Goal: Task Accomplishment & Management: Manage account settings

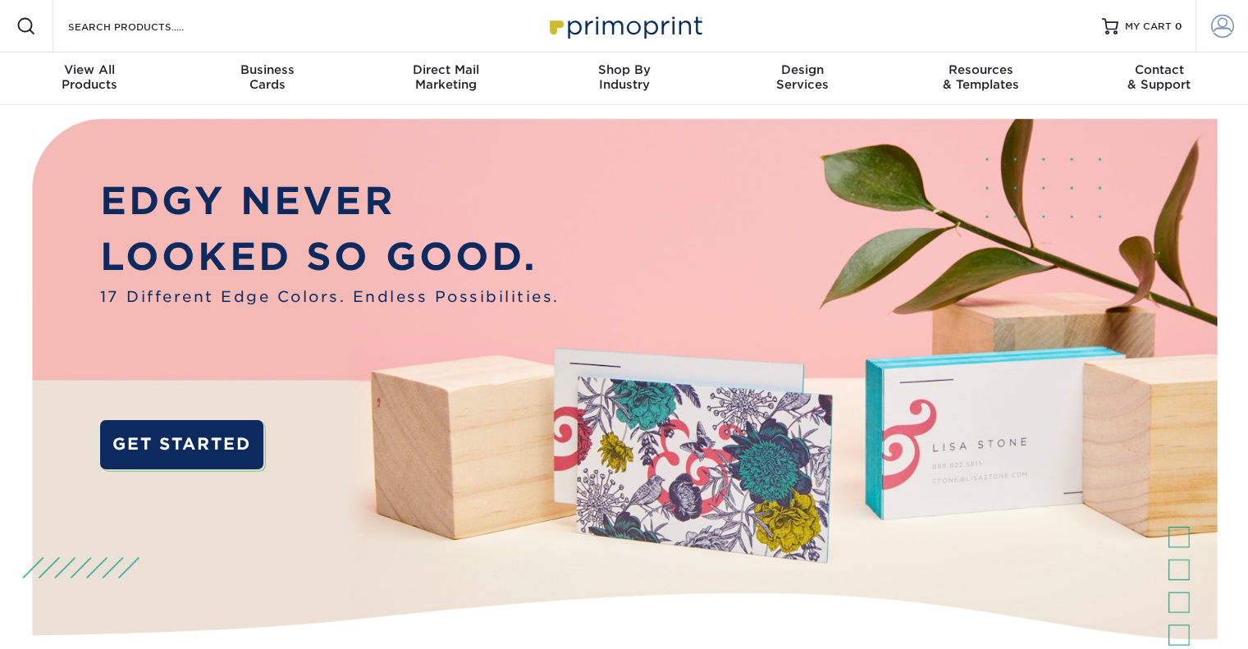
click at [1211, 22] on span at bounding box center [1222, 26] width 23 height 23
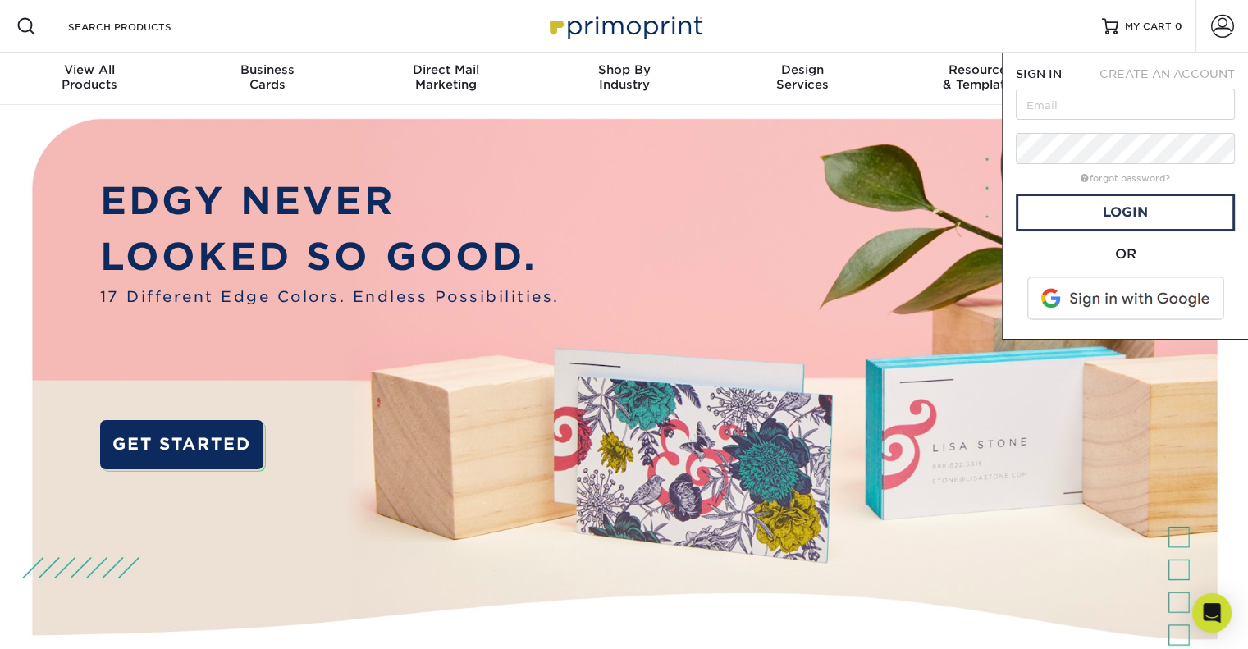
click at [1121, 309] on span at bounding box center [1127, 298] width 209 height 43
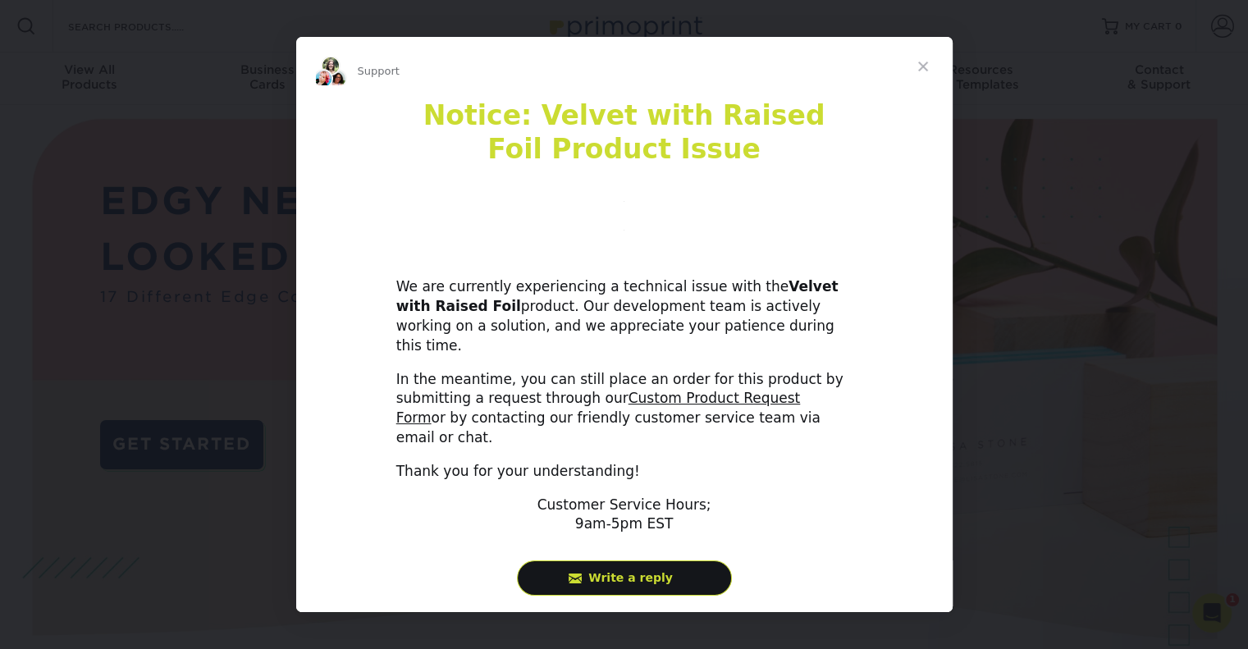
click at [923, 81] on span "Close" at bounding box center [923, 66] width 59 height 59
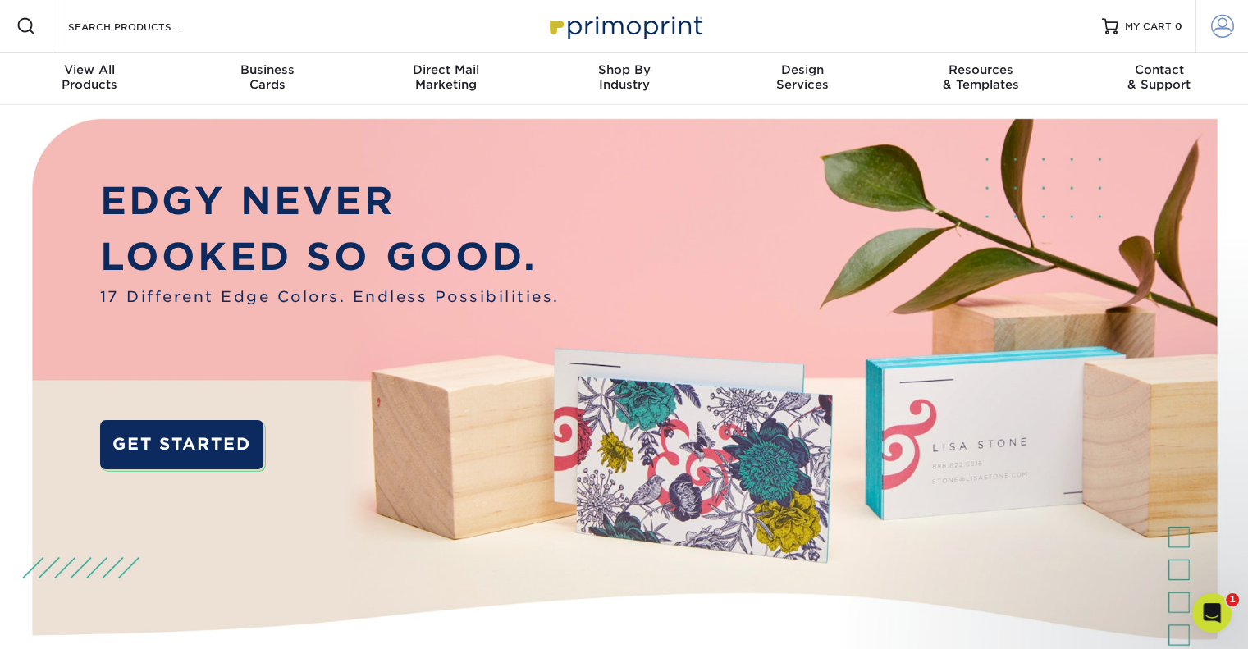
click at [1209, 39] on link "Account" at bounding box center [1222, 26] width 53 height 53
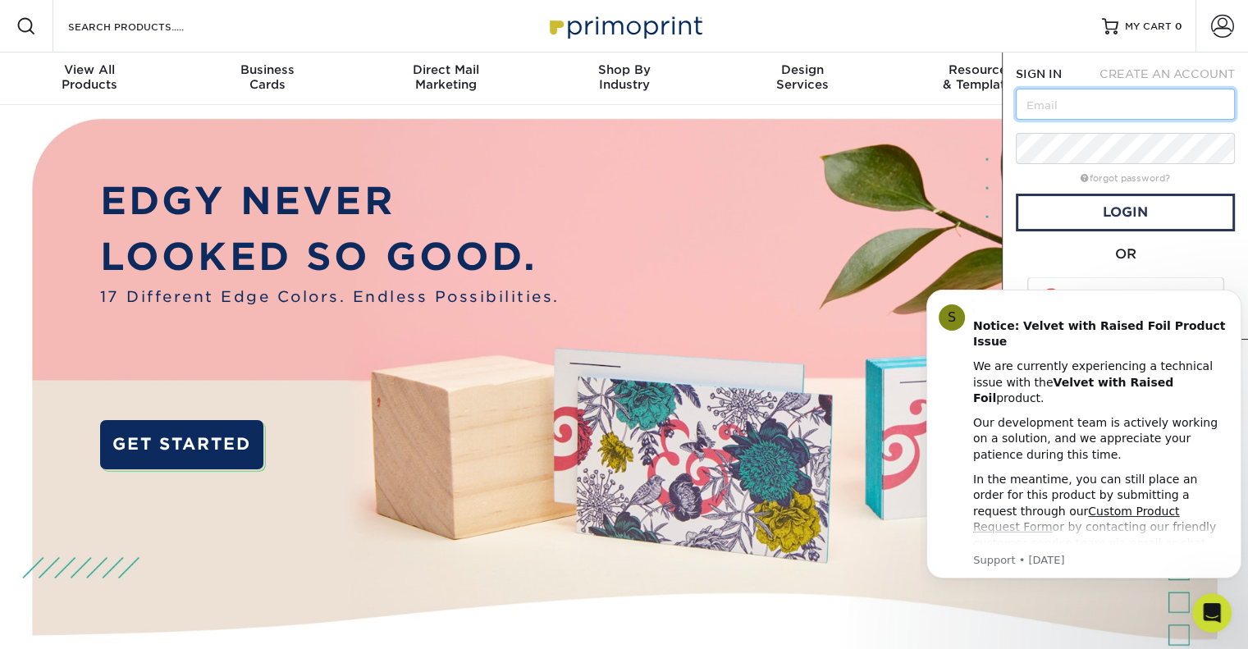
click at [1141, 98] on input "text" at bounding box center [1125, 104] width 219 height 31
type input "jacksonf@donavelli.com"
click at [1237, 298] on button "Dismiss notification" at bounding box center [1236, 294] width 21 height 21
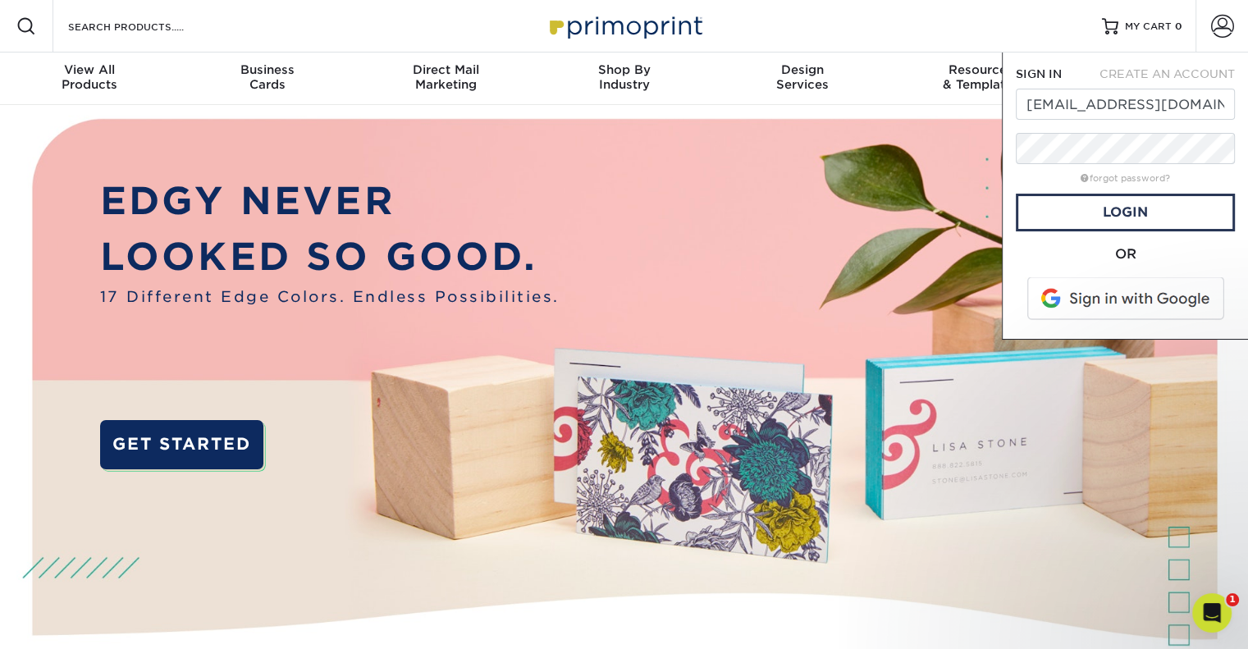
click at [1190, 293] on span at bounding box center [1127, 298] width 209 height 43
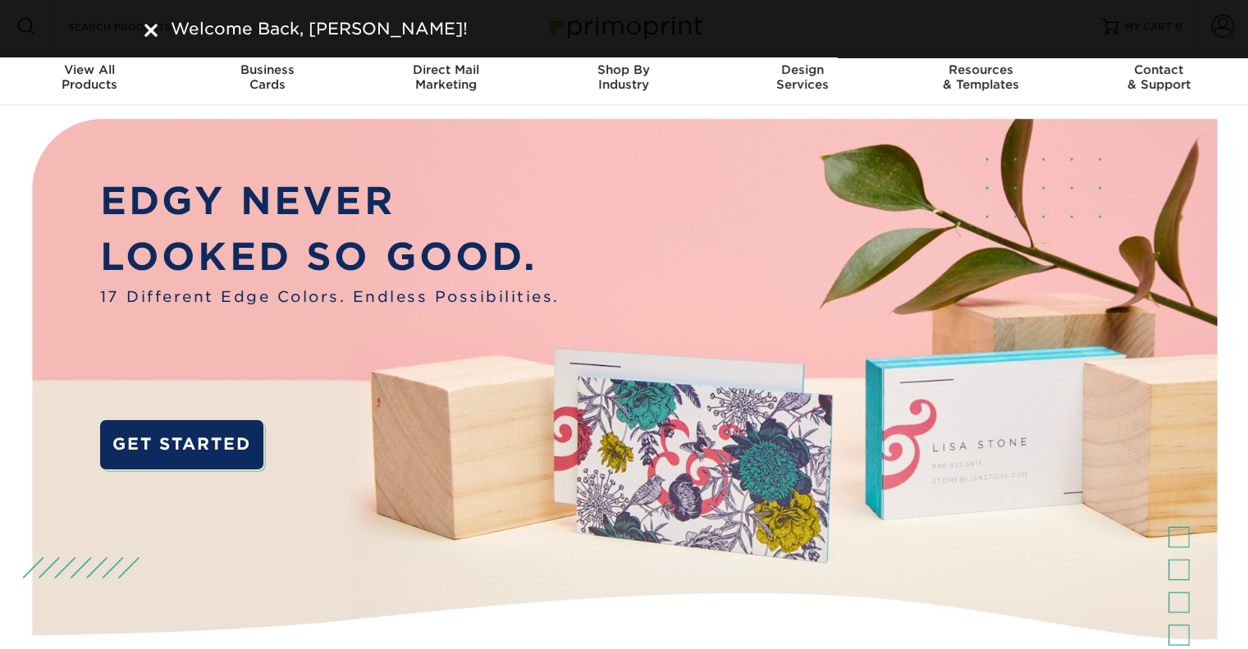
click at [151, 27] on img at bounding box center [150, 30] width 13 height 13
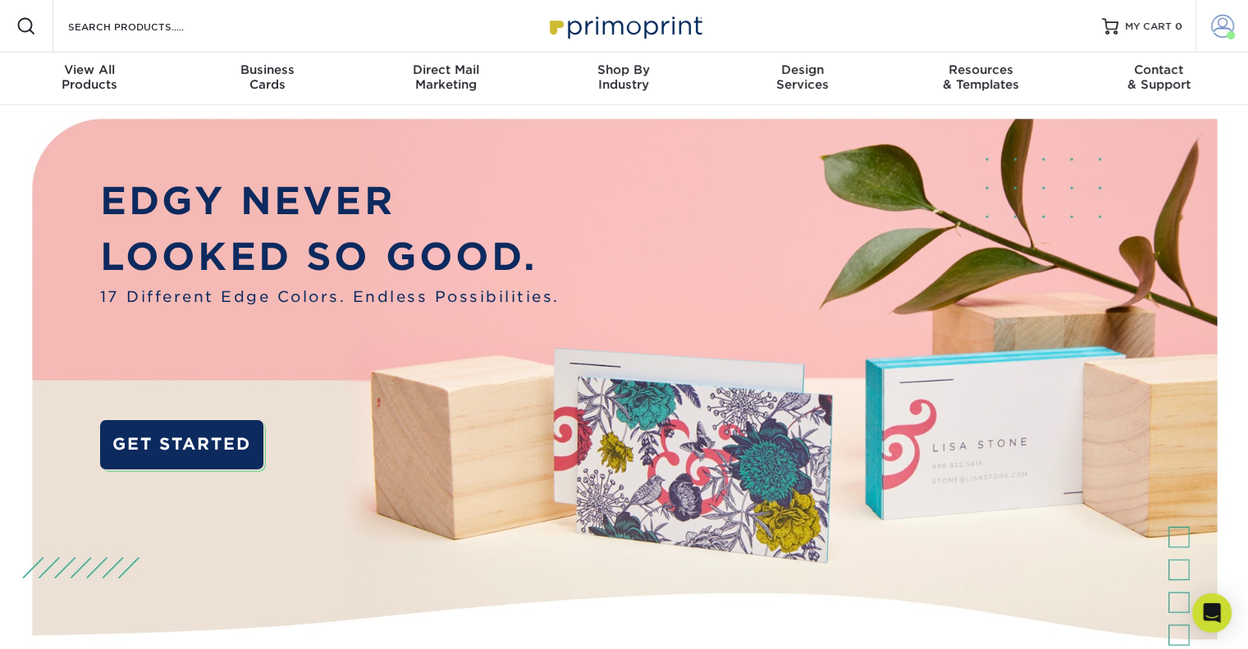
click at [1221, 34] on span at bounding box center [1222, 26] width 23 height 23
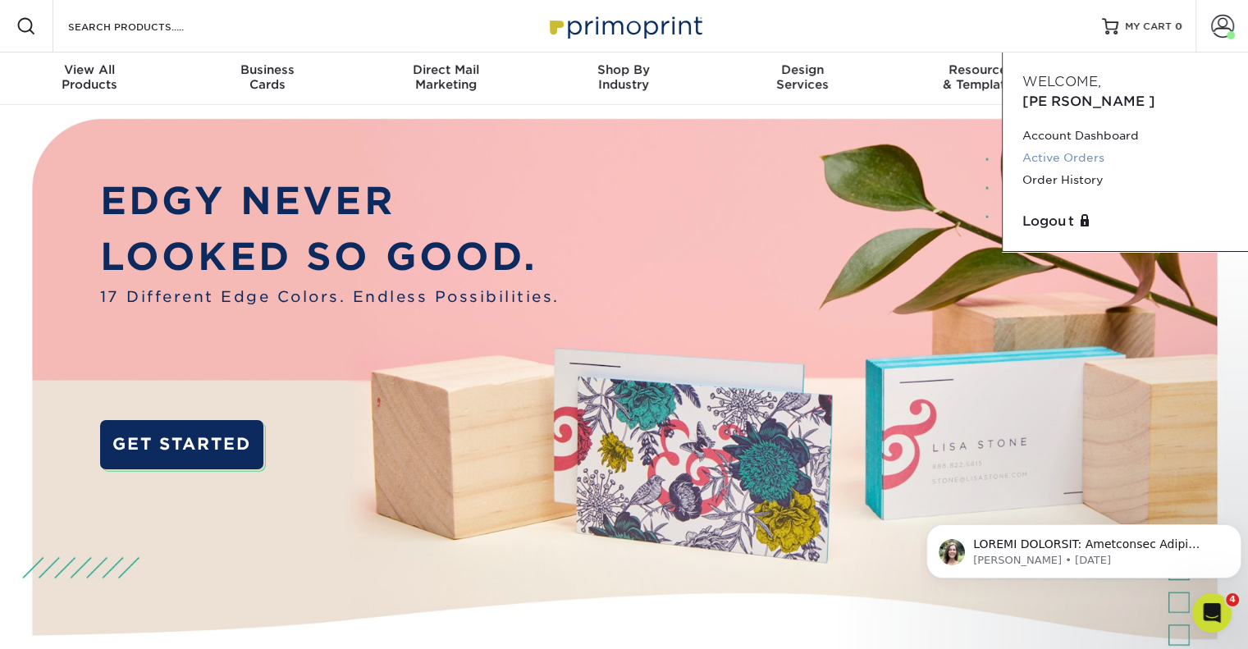
click at [1073, 147] on link "Active Orders" at bounding box center [1126, 158] width 206 height 22
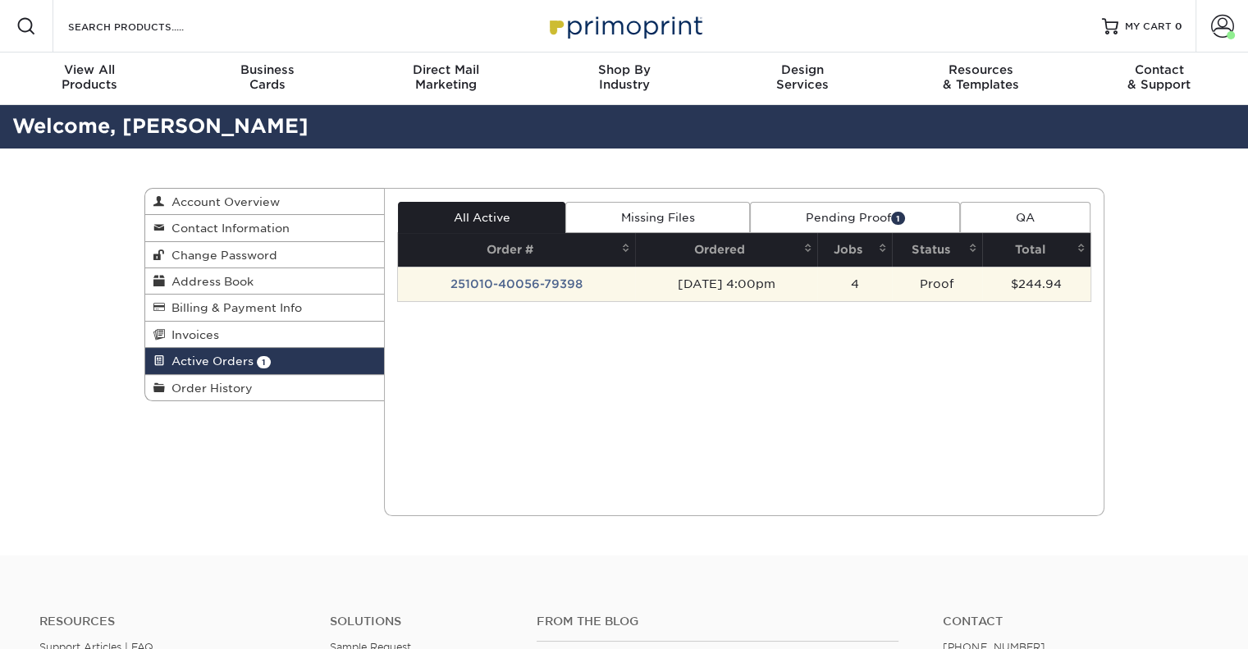
click at [533, 286] on td "251010-40056-79398" at bounding box center [516, 284] width 237 height 34
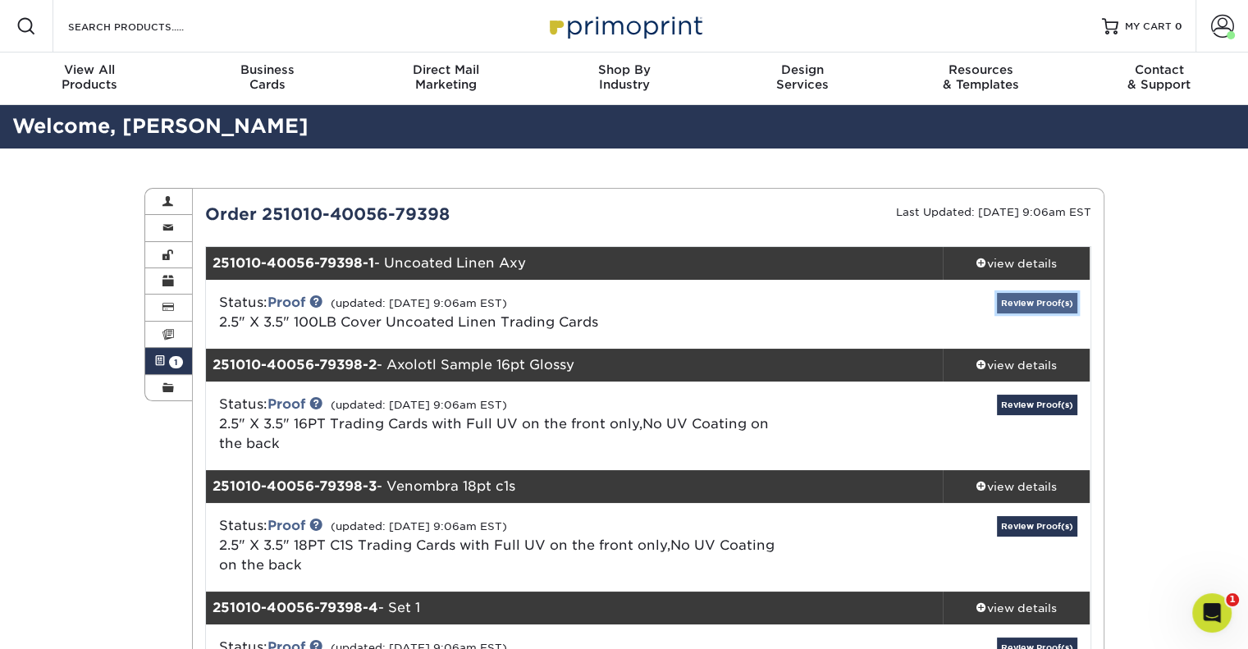
click at [1025, 307] on link "Review Proof(s)" at bounding box center [1037, 303] width 80 height 21
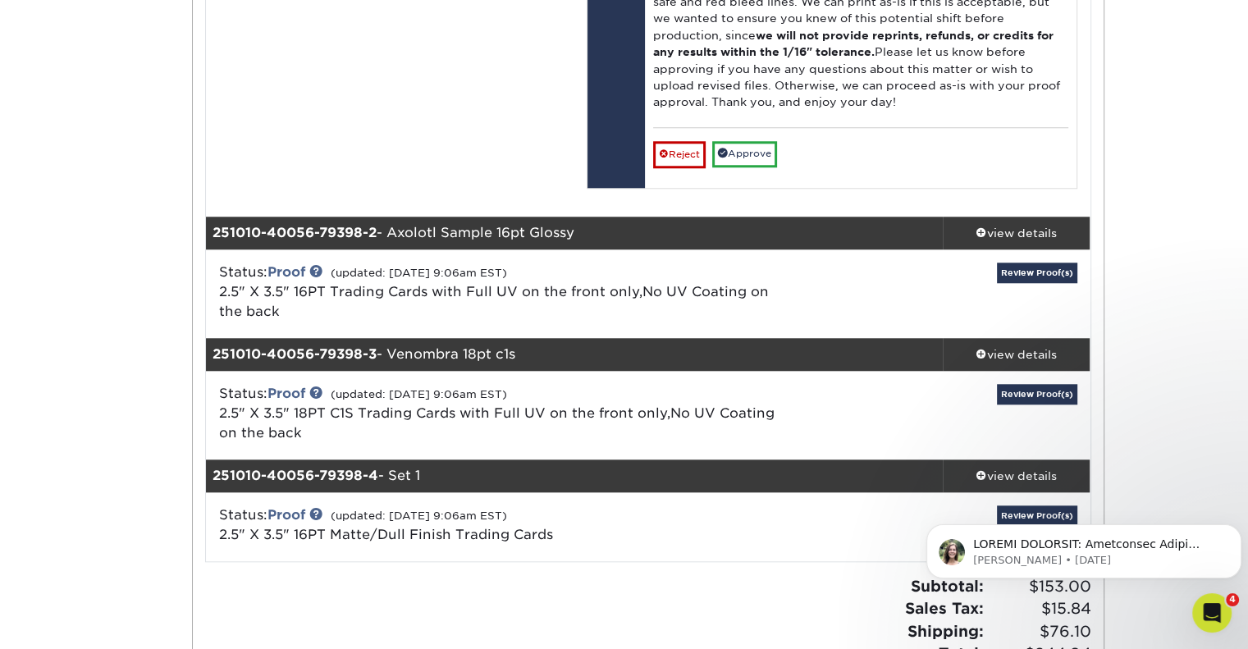
scroll to position [1477, 0]
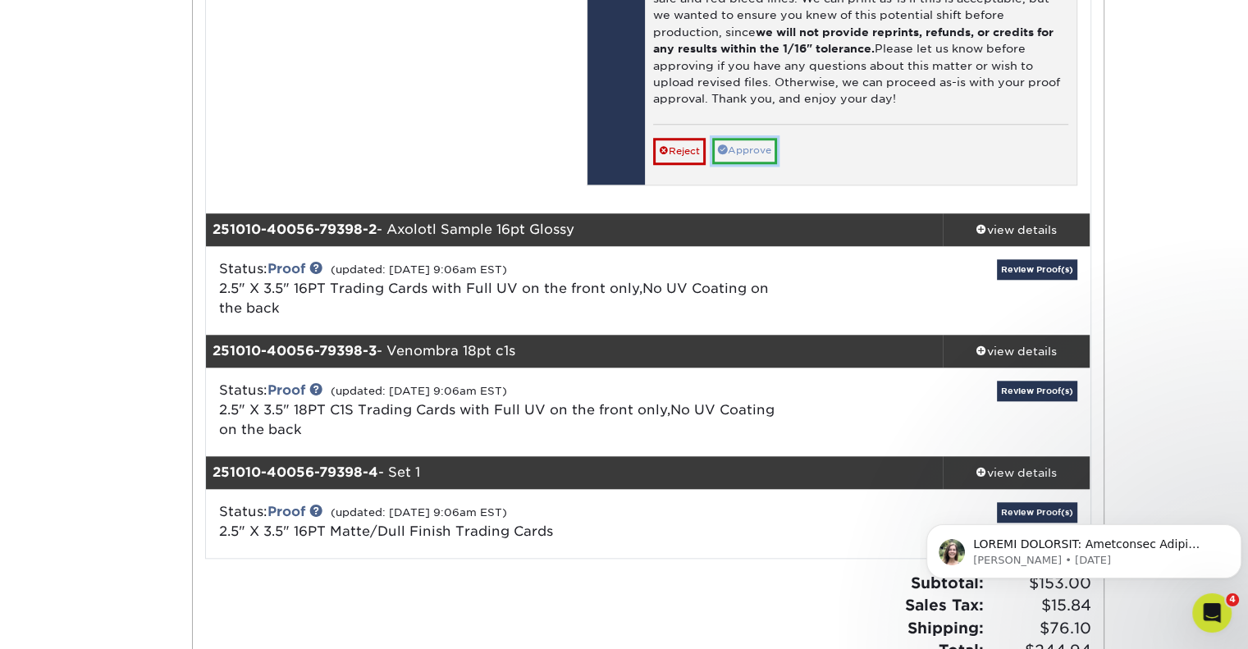
click at [758, 163] on link "Approve" at bounding box center [744, 150] width 65 height 25
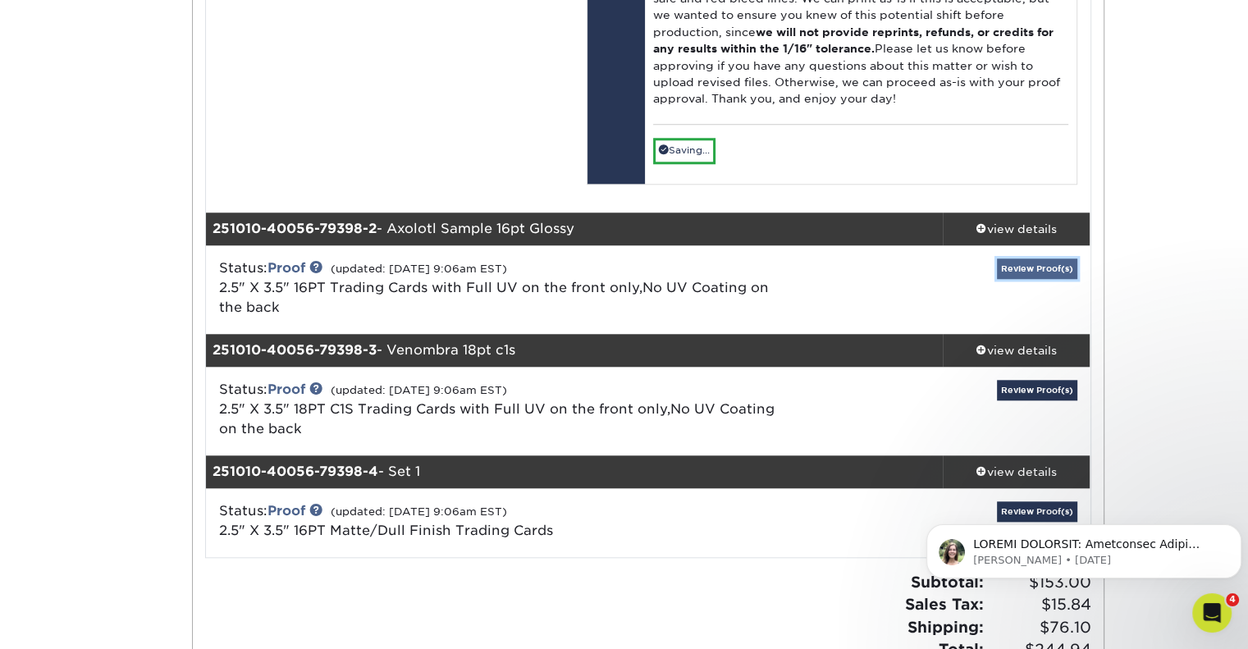
click at [1023, 277] on link "Review Proof(s)" at bounding box center [1037, 269] width 80 height 21
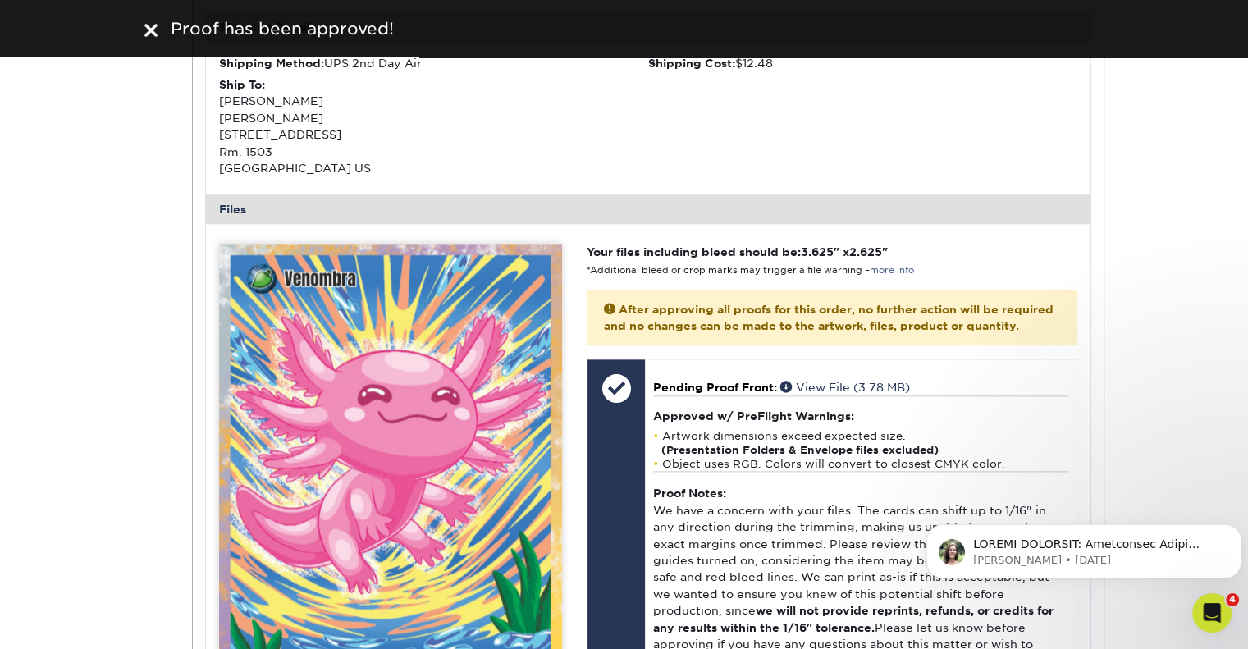
scroll to position [2192, 0]
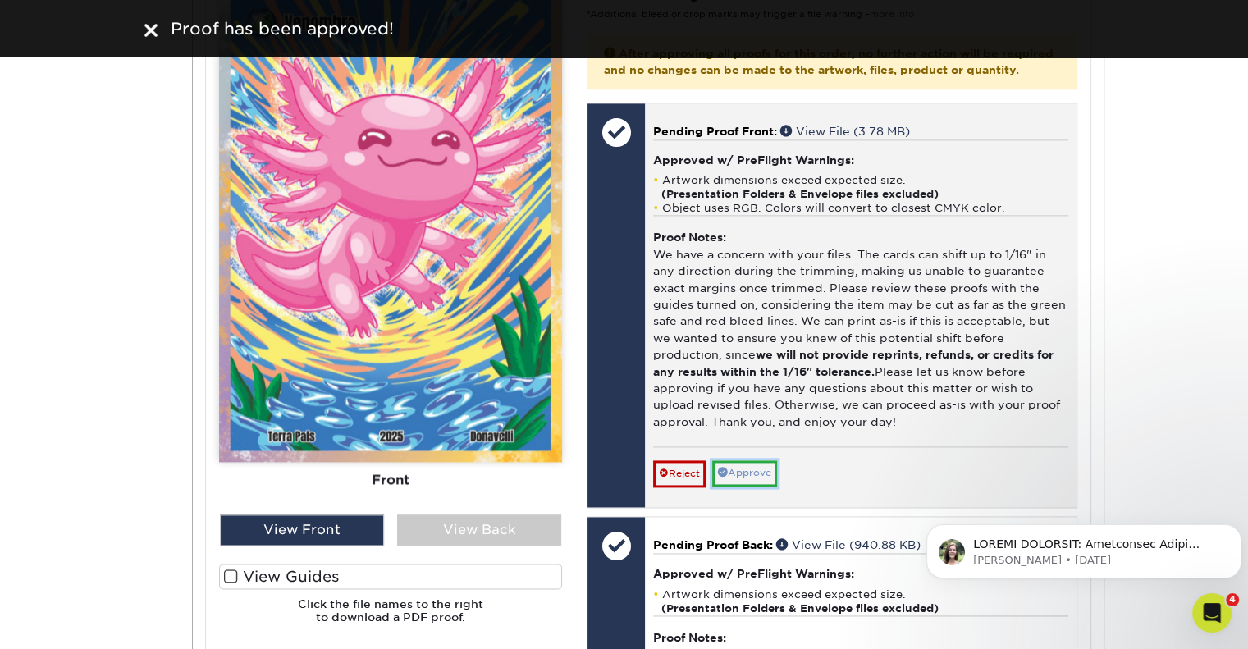
click at [760, 486] on link "Approve" at bounding box center [744, 472] width 65 height 25
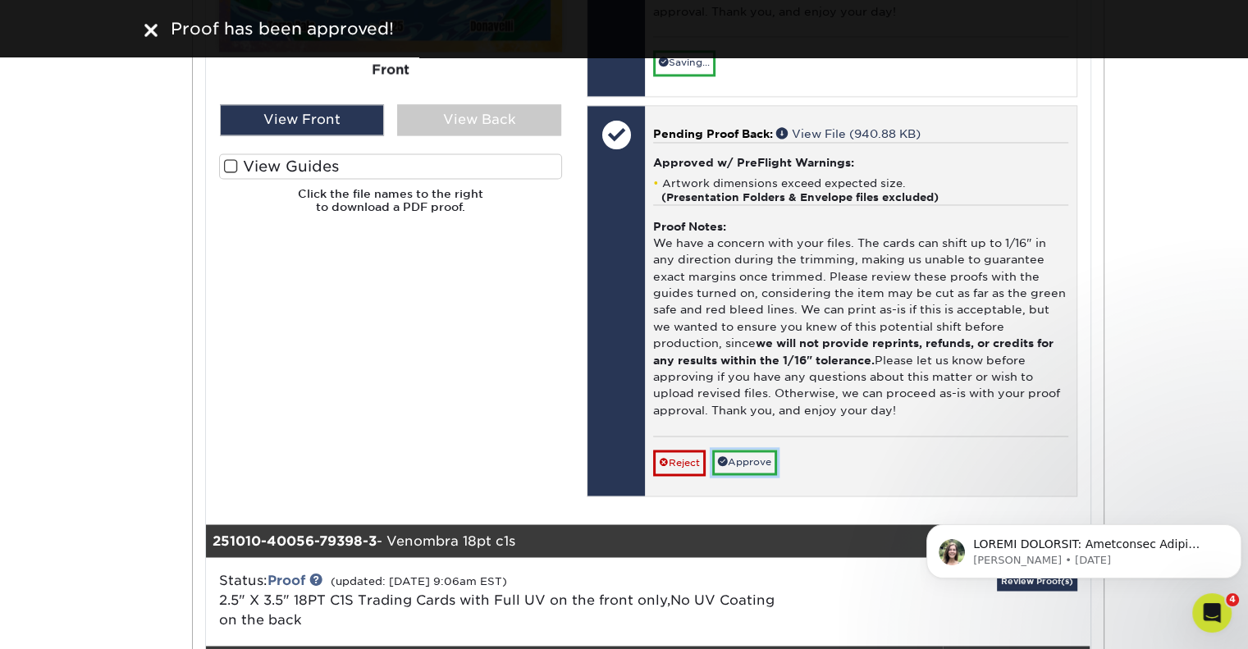
click at [760, 475] on link "Approve" at bounding box center [744, 462] width 65 height 25
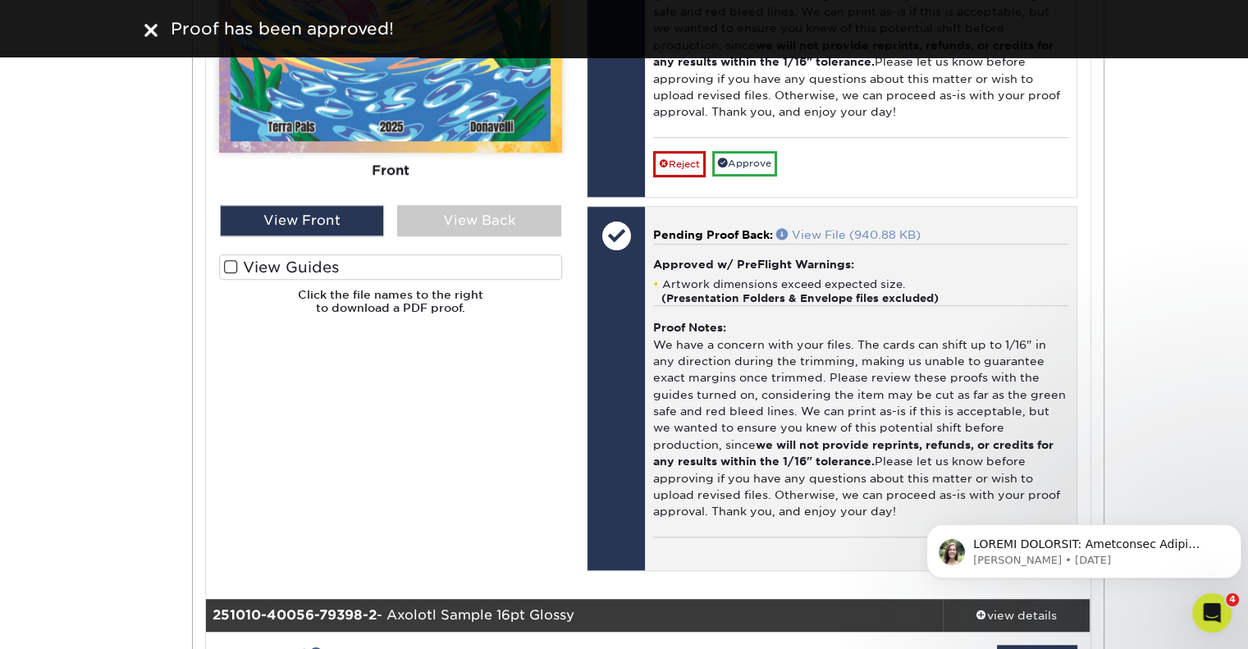
scroll to position [960, 0]
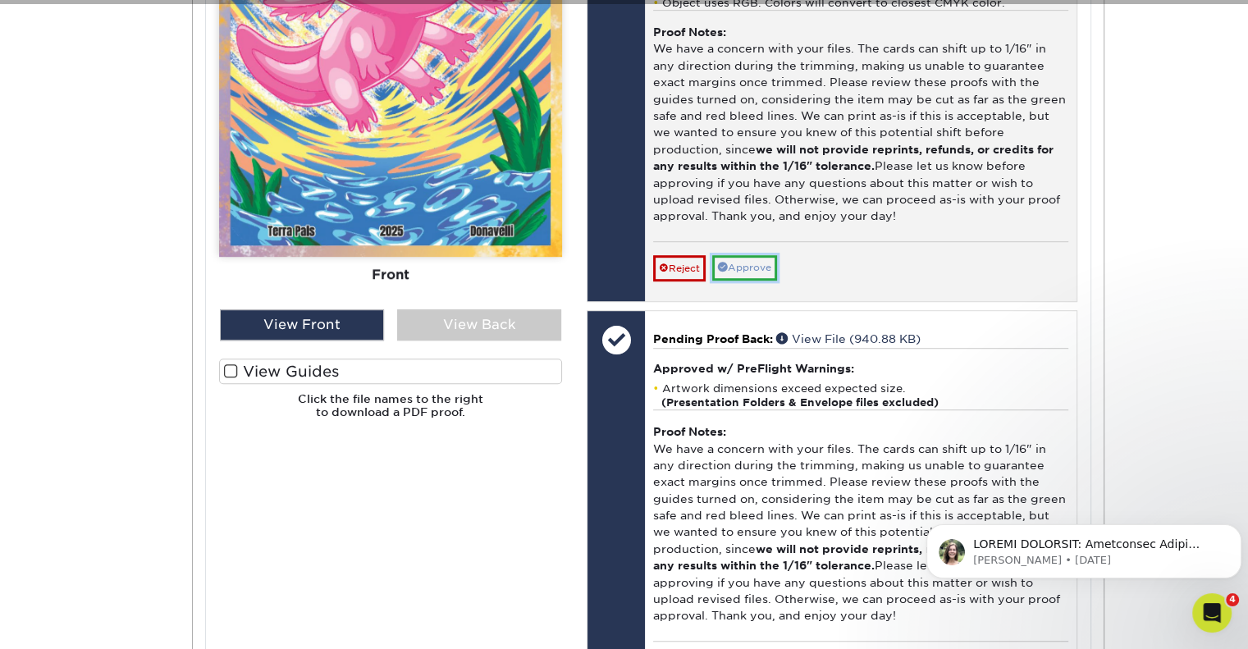
click at [762, 280] on link "Approve" at bounding box center [744, 267] width 65 height 25
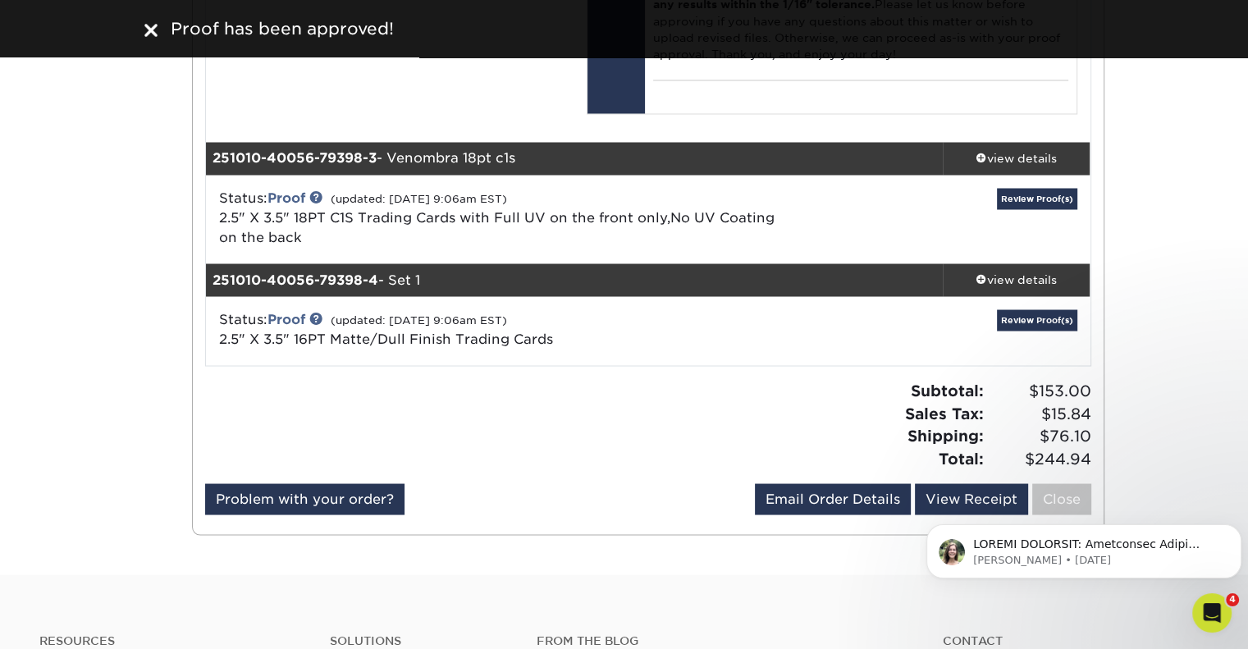
scroll to position [2930, 0]
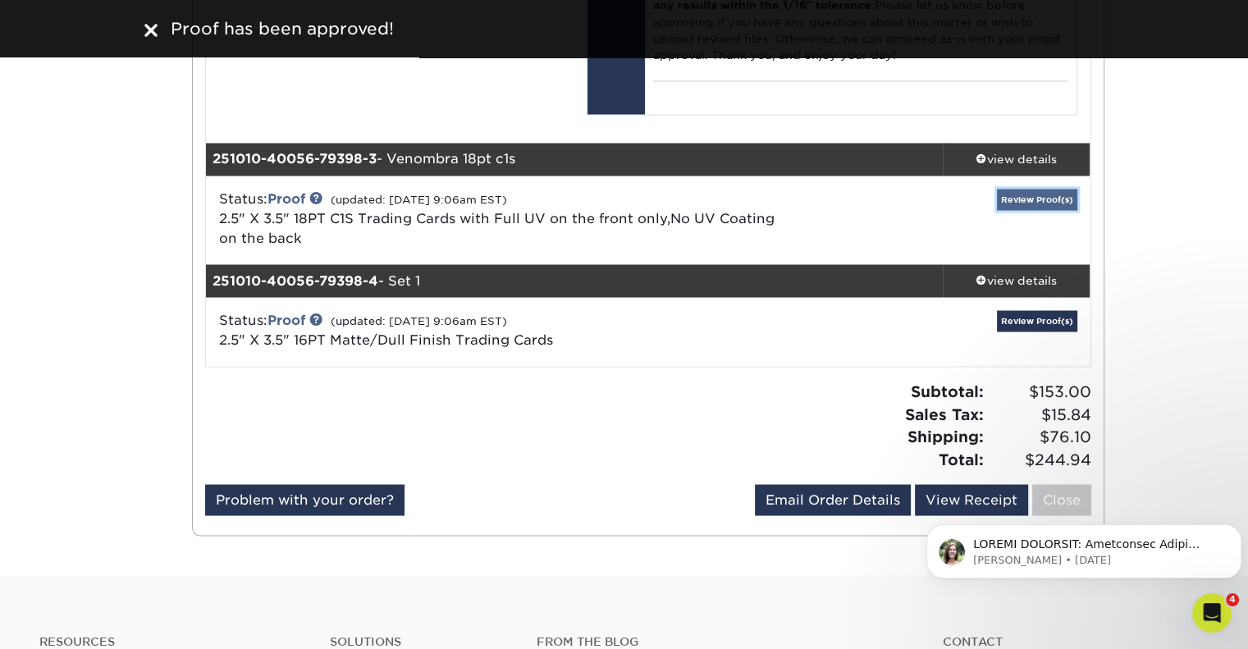
click at [1020, 209] on link "Review Proof(s)" at bounding box center [1037, 199] width 80 height 21
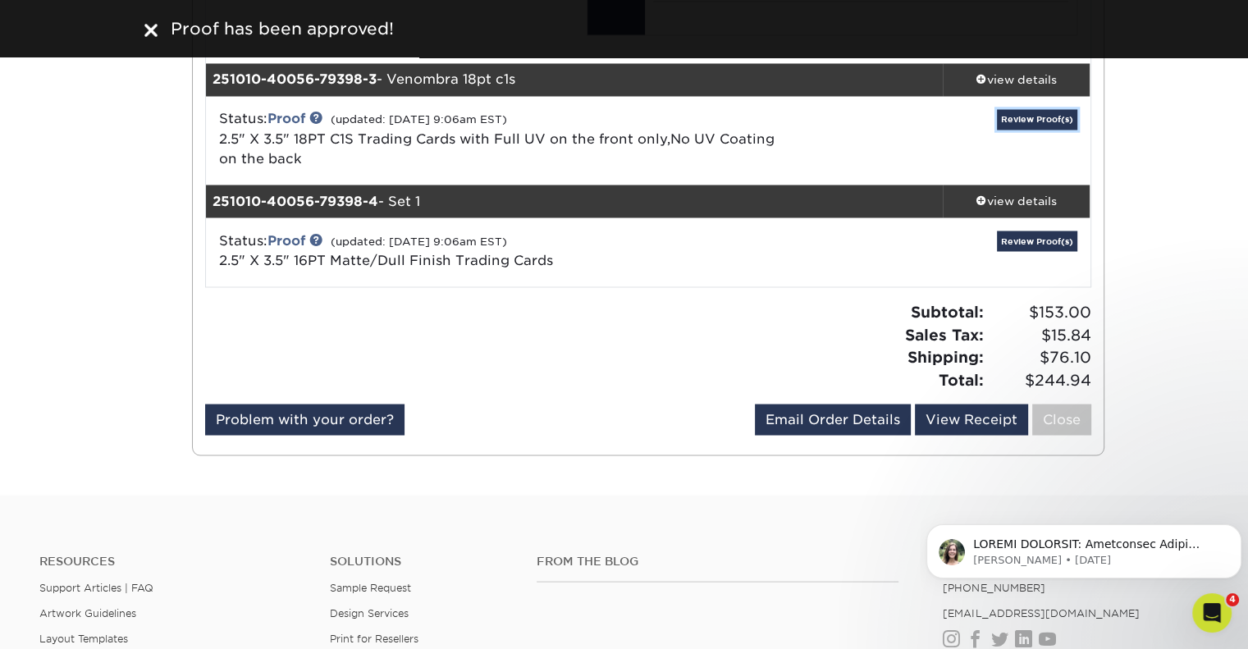
scroll to position [3152, 0]
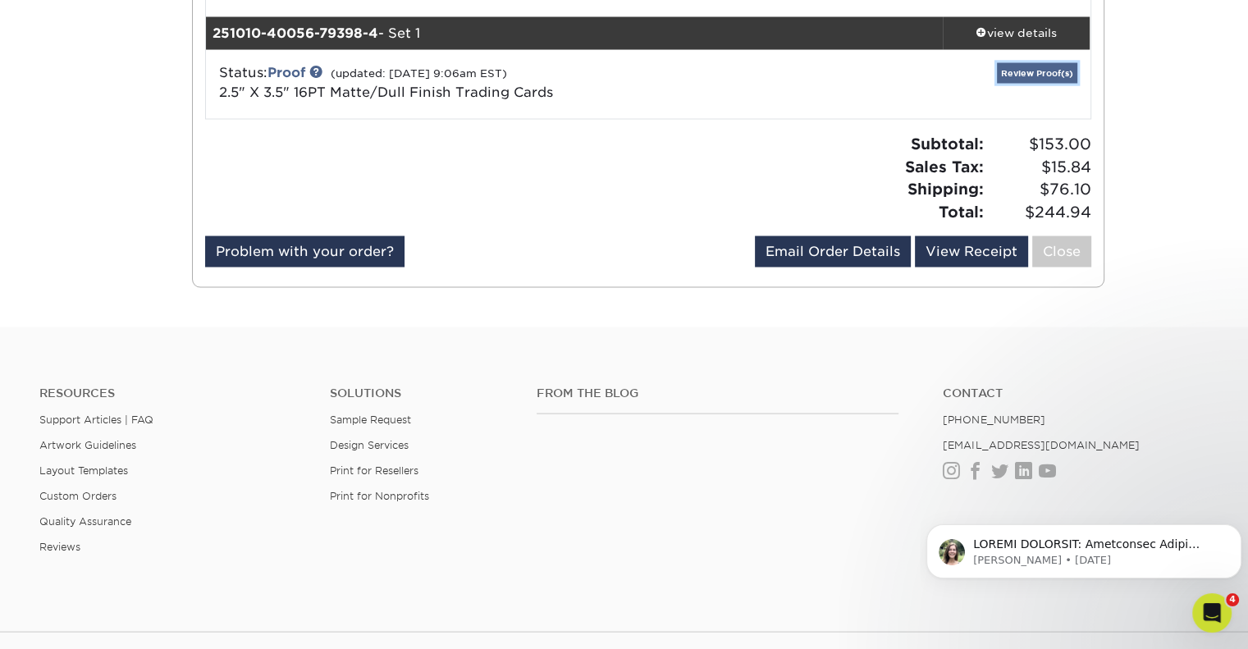
click at [1019, 84] on link "Review Proof(s)" at bounding box center [1037, 73] width 80 height 21
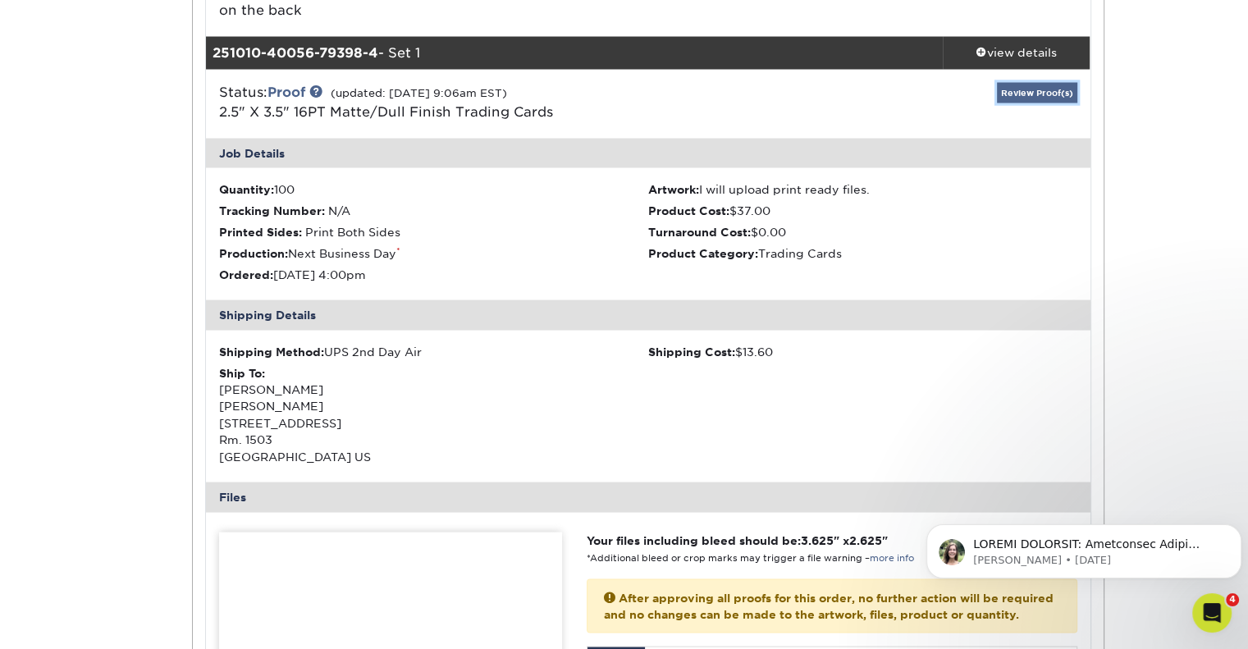
scroll to position [2988, 0]
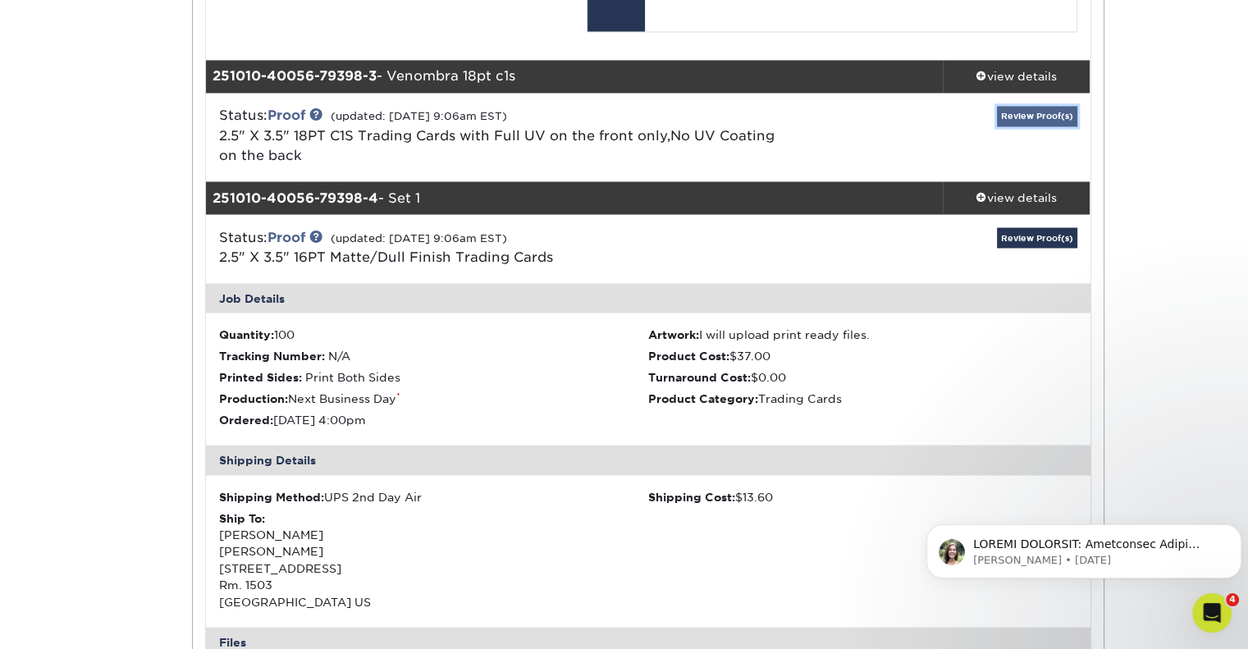
click at [1034, 126] on link "Review Proof(s)" at bounding box center [1037, 116] width 80 height 21
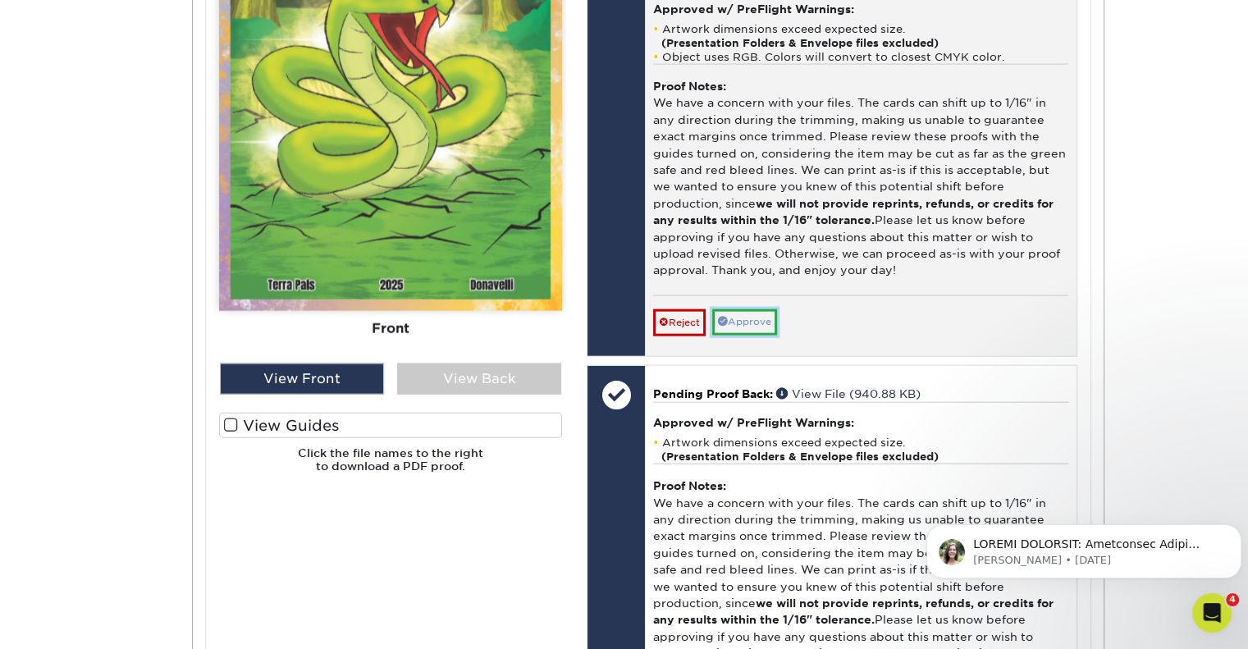
click at [745, 335] on link "Approve" at bounding box center [744, 321] width 65 height 25
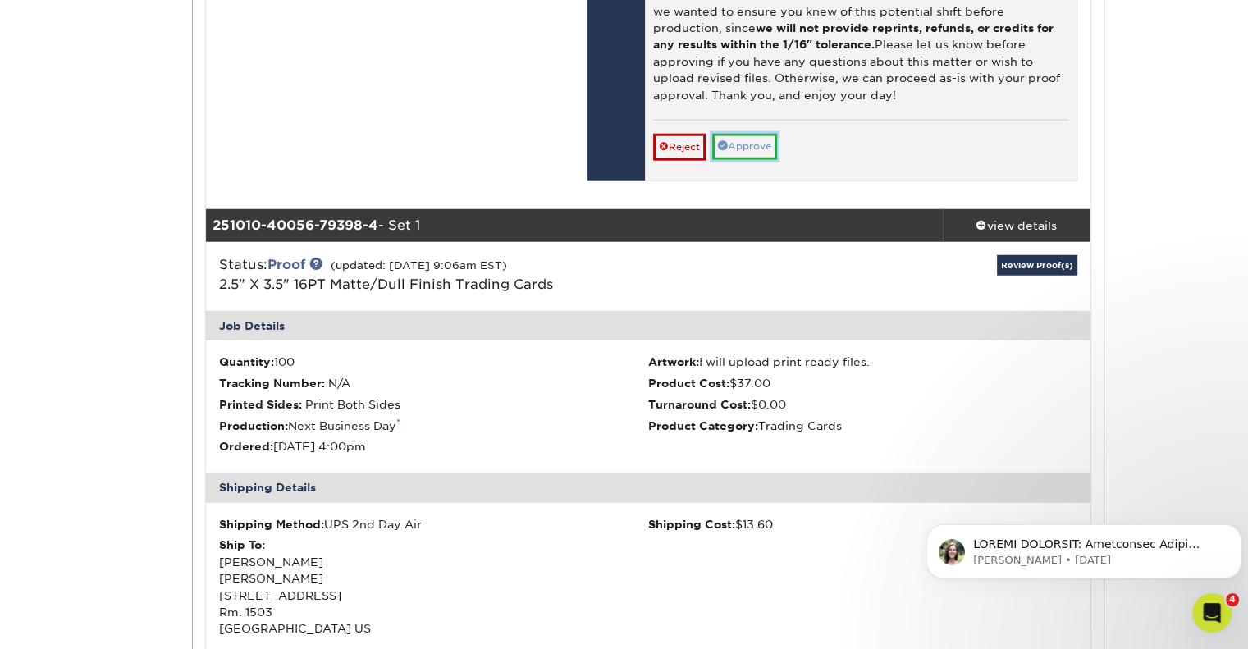
click at [743, 159] on link "Approve" at bounding box center [744, 146] width 65 height 25
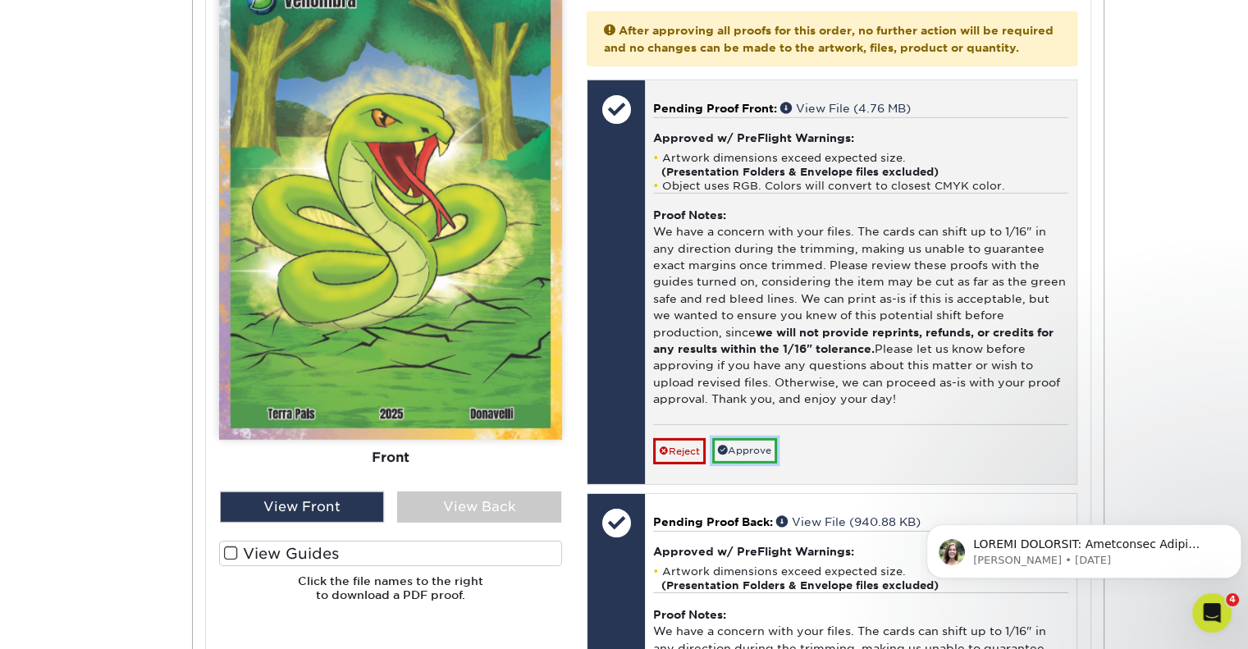
click at [745, 464] on link "Approve" at bounding box center [744, 450] width 65 height 25
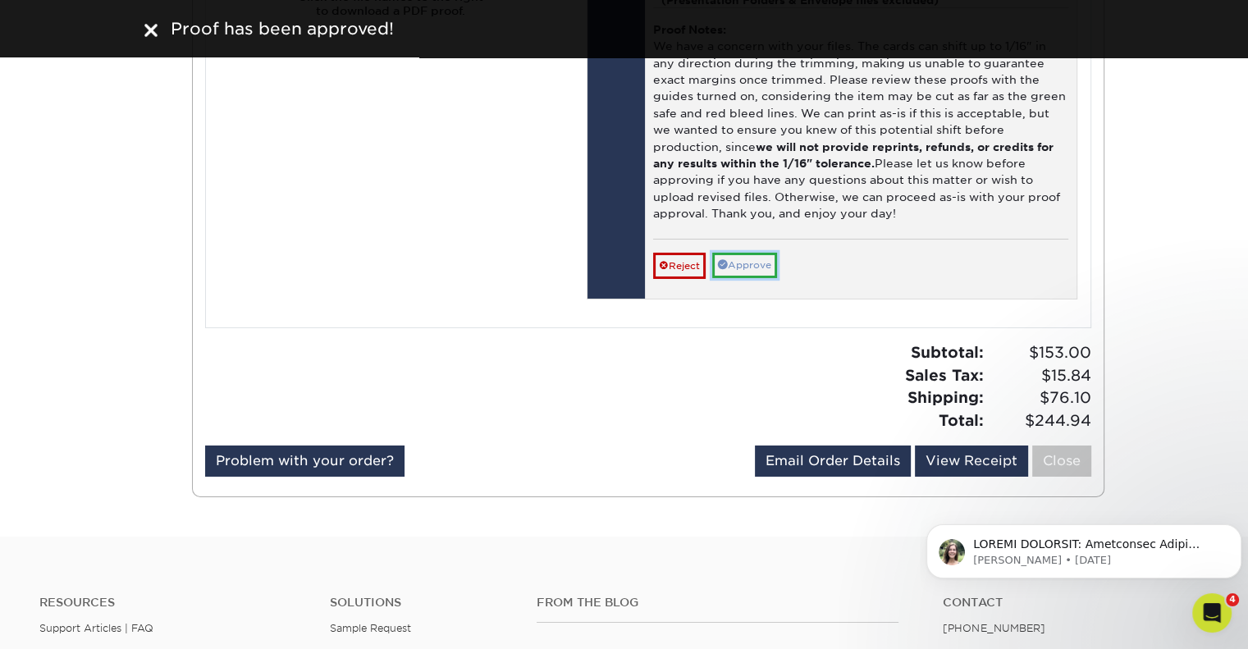
click at [750, 278] on link "Approve" at bounding box center [744, 265] width 65 height 25
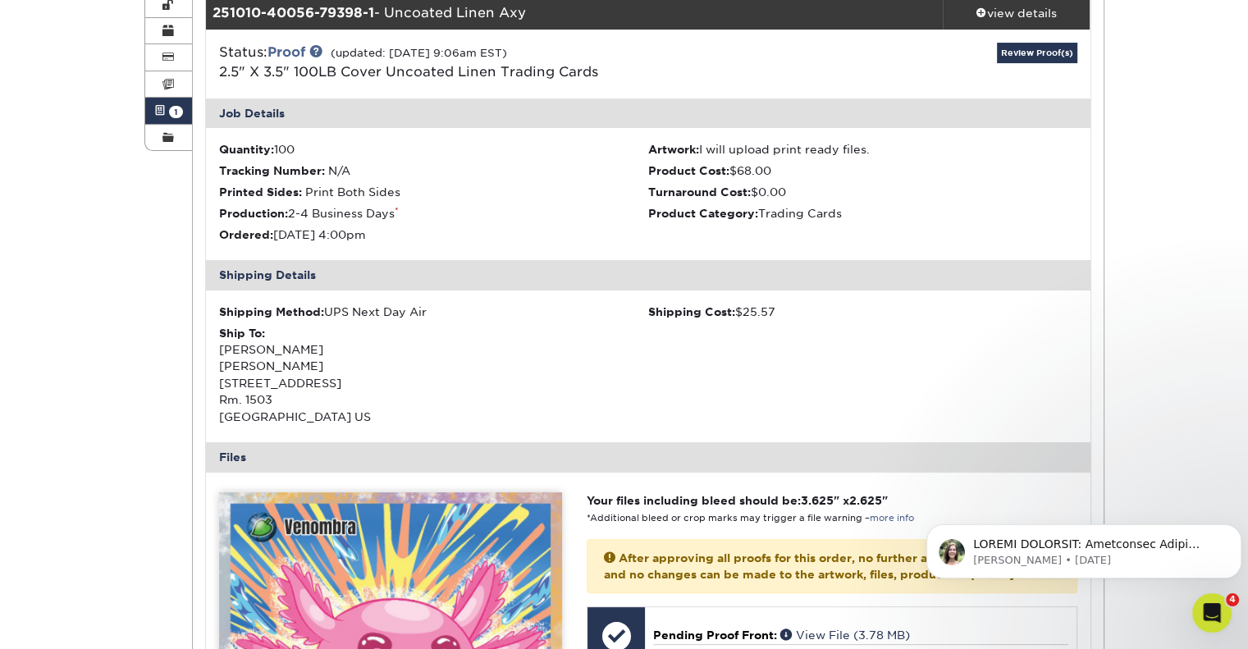
scroll to position [0, 0]
